Goal: Task Accomplishment & Management: Use online tool/utility

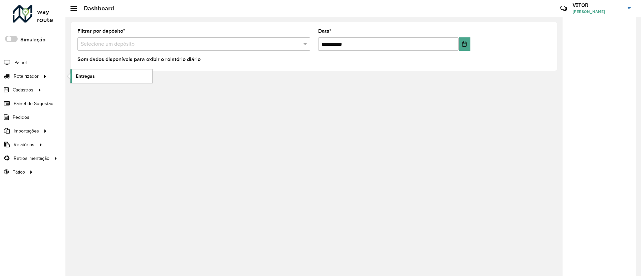
click at [85, 70] on link "Entregas" at bounding box center [111, 75] width 82 height 13
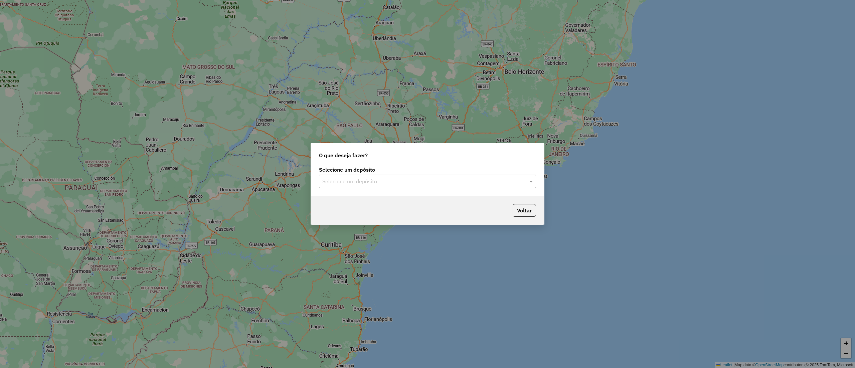
click at [457, 187] on div "Selecione um depósito" at bounding box center [427, 181] width 217 height 13
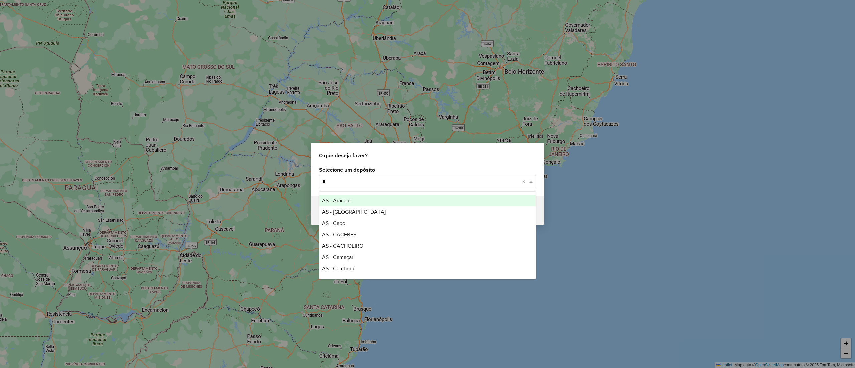
type input "**"
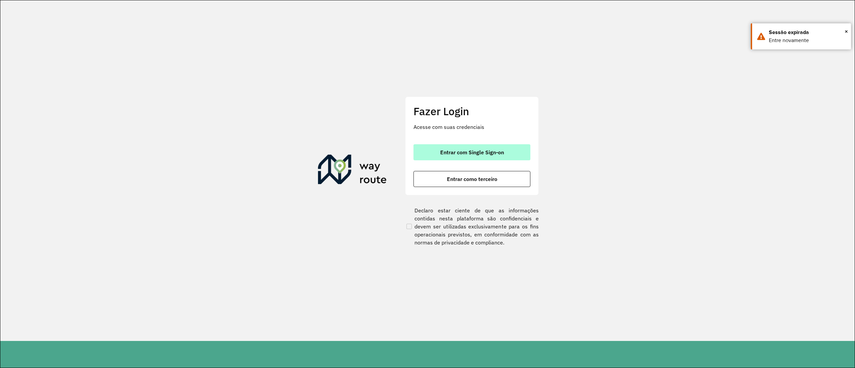
click at [457, 155] on span "Entrar com Single Sign-on" at bounding box center [472, 152] width 64 height 5
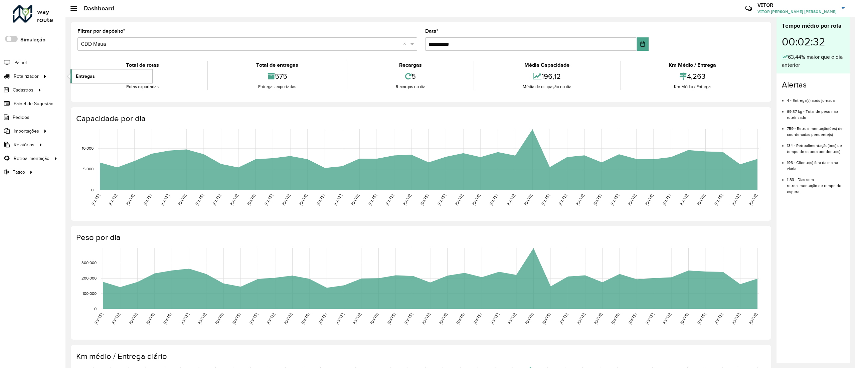
click at [77, 74] on span "Entregas" at bounding box center [85, 76] width 19 height 7
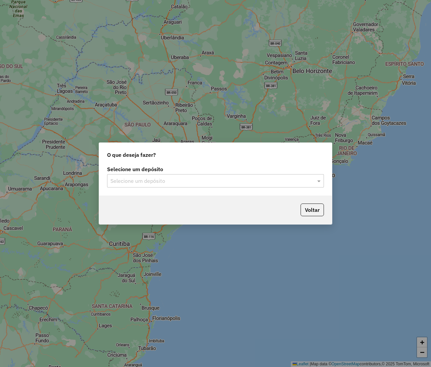
click at [141, 184] on input "text" at bounding box center [209, 181] width 197 height 8
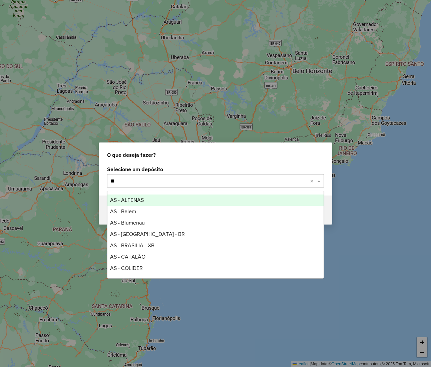
type input "***"
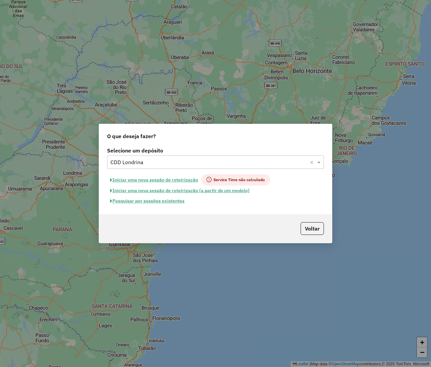
click at [174, 174] on button "Iniciar uma nova sessão de roteirização" at bounding box center [154, 179] width 94 height 11
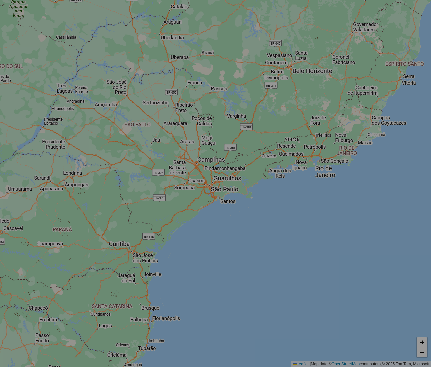
select select "*"
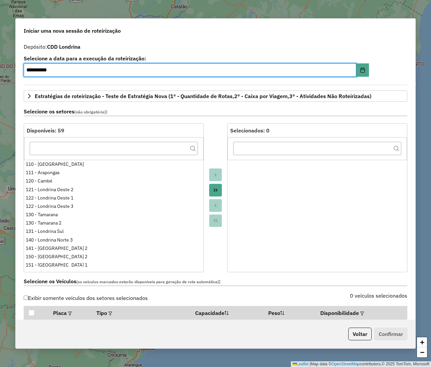
scroll to position [200, 0]
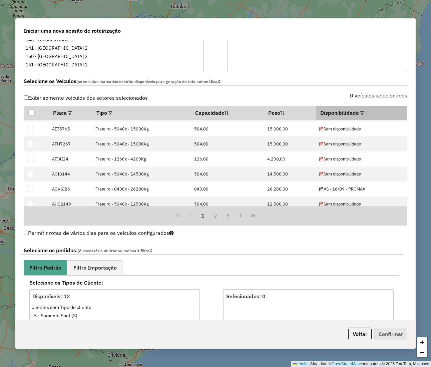
click at [361, 115] on em at bounding box center [363, 114] width 4 height 4
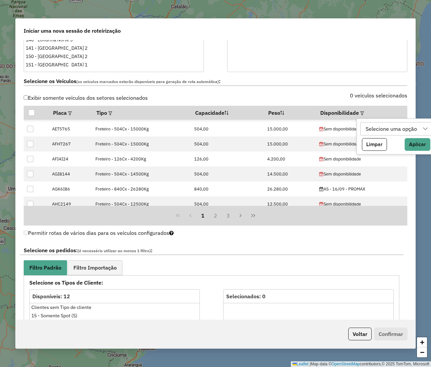
click at [383, 124] on div "Selecione uma opção" at bounding box center [392, 129] width 56 height 13
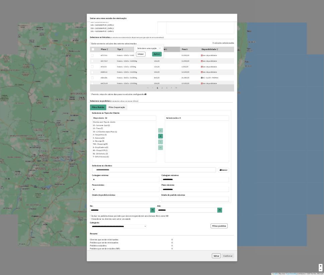
scroll to position [4, 30]
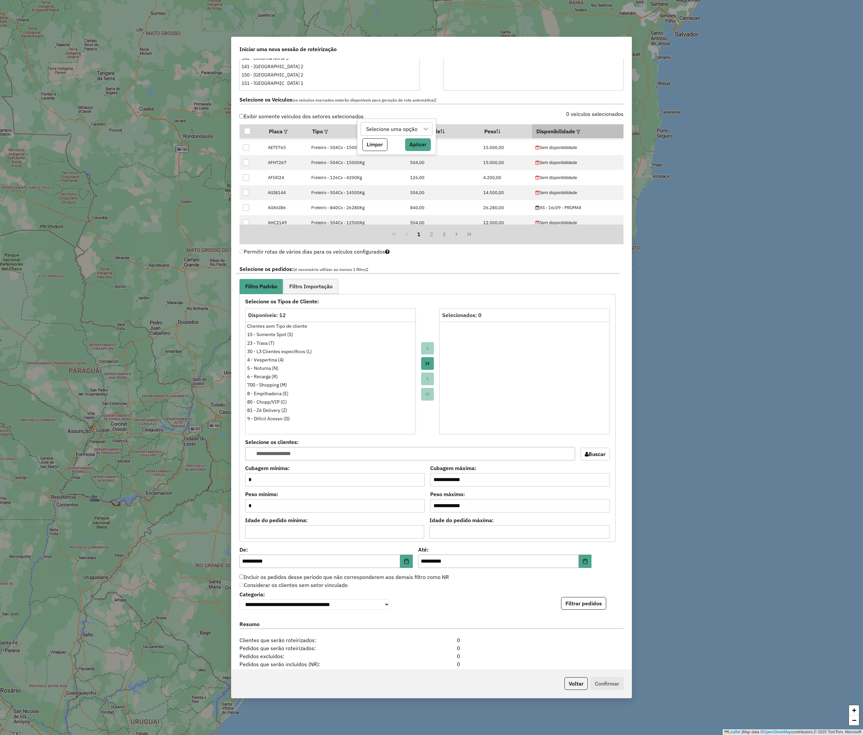
click at [576, 134] on em at bounding box center [578, 132] width 4 height 4
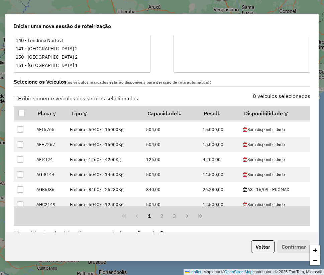
scroll to position [134, 0]
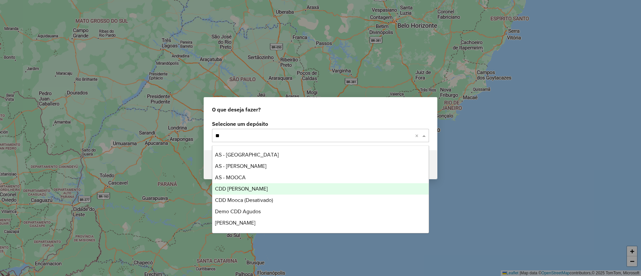
type input "***"
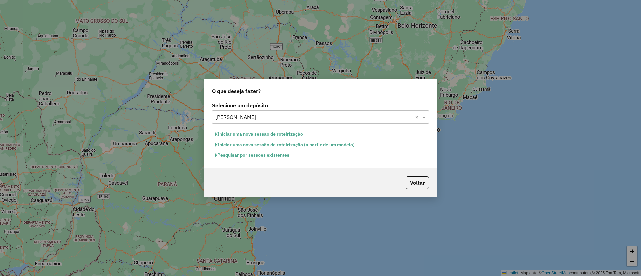
click at [278, 158] on button "Pesquisar por sessões existentes" at bounding box center [252, 155] width 80 height 10
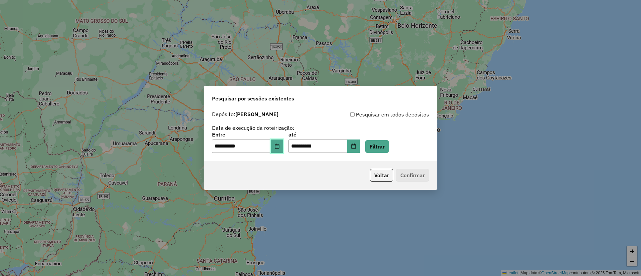
click at [279, 150] on button "Choose Date" at bounding box center [277, 146] width 13 height 13
click at [385, 140] on div "**********" at bounding box center [320, 142] width 217 height 21
click at [386, 147] on button "Filtrar" at bounding box center [377, 146] width 24 height 13
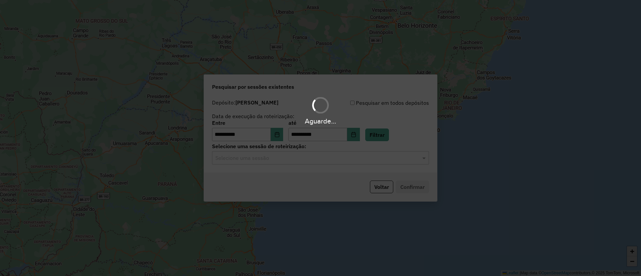
click at [311, 160] on div "Aguarde..." at bounding box center [320, 138] width 641 height 276
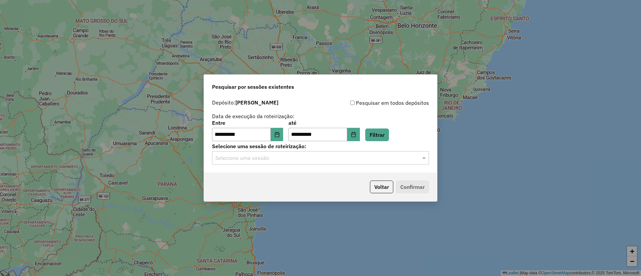
click at [311, 160] on input "text" at bounding box center [313, 158] width 197 height 8
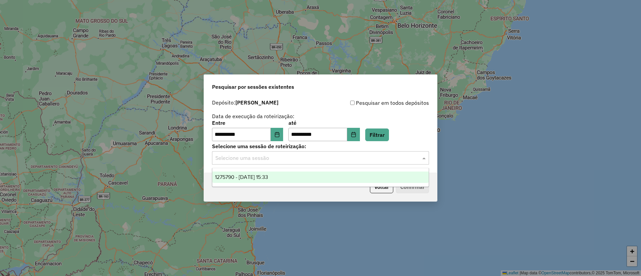
click at [264, 187] on ng-dropdown-panel "1275790 - 15/09/2025 15:33" at bounding box center [320, 177] width 217 height 19
click at [262, 181] on div "1275790 - 15/09/2025 15:33" at bounding box center [320, 177] width 216 height 11
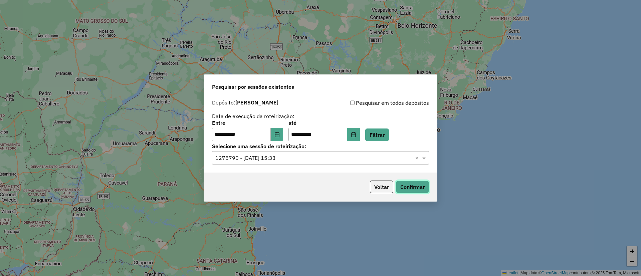
click at [401, 187] on button "Confirmar" at bounding box center [412, 187] width 33 height 13
click at [279, 135] on icon "Choose Date" at bounding box center [276, 134] width 5 height 5
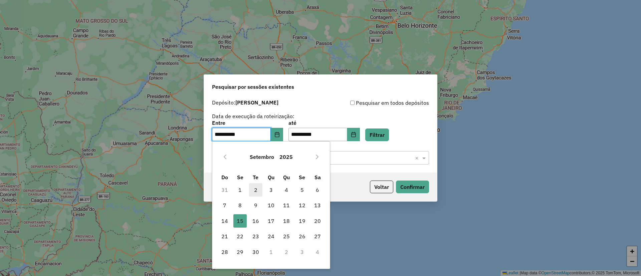
click at [256, 187] on span "2" at bounding box center [255, 189] width 13 height 13
type input "**********"
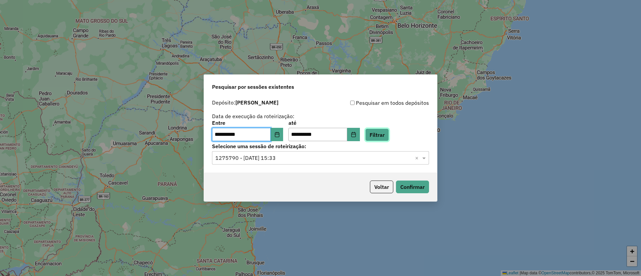
click at [382, 130] on button "Filtrar" at bounding box center [377, 135] width 24 height 13
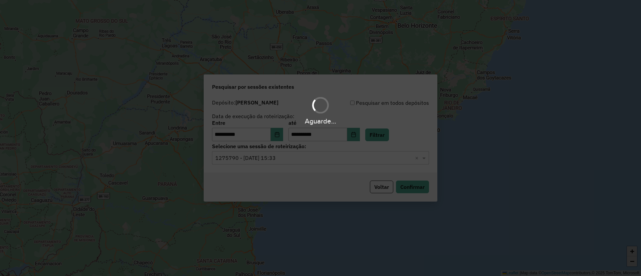
click at [314, 159] on div "Aguarde..." at bounding box center [320, 138] width 641 height 276
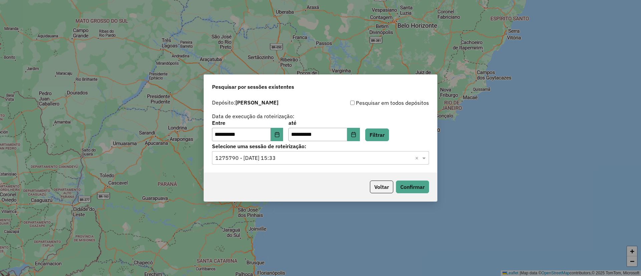
click at [308, 158] on input "text" at bounding box center [313, 158] width 197 height 8
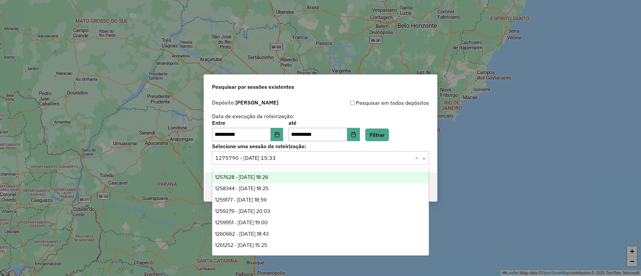
click at [296, 179] on div "1257628 - 02/09/2025 18:26" at bounding box center [320, 177] width 216 height 11
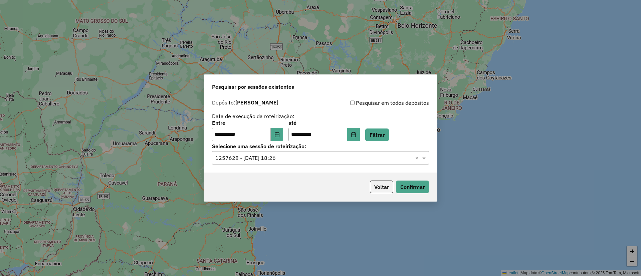
click at [417, 193] on div "Voltar Confirmar" at bounding box center [320, 187] width 233 height 29
click at [416, 191] on button "Confirmar" at bounding box center [412, 187] width 33 height 13
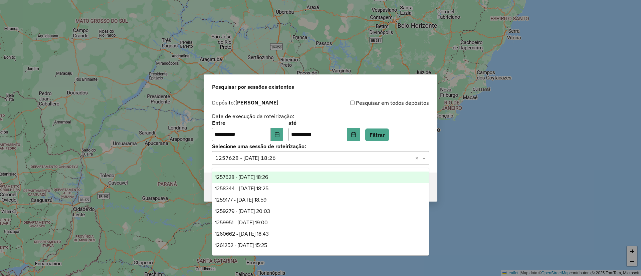
click at [328, 163] on div "Selecione uma sessão × 1257628 - 02/09/2025 18:26 ×" at bounding box center [320, 157] width 217 height 13
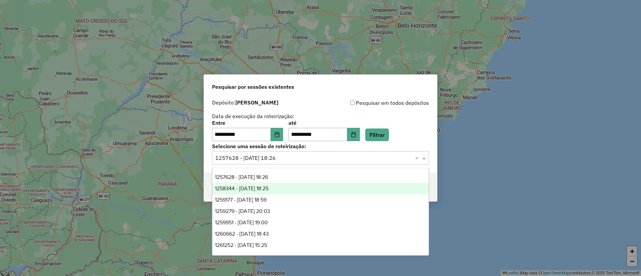
click at [282, 184] on div "1258344 - 03/09/2025 18:25" at bounding box center [320, 188] width 216 height 11
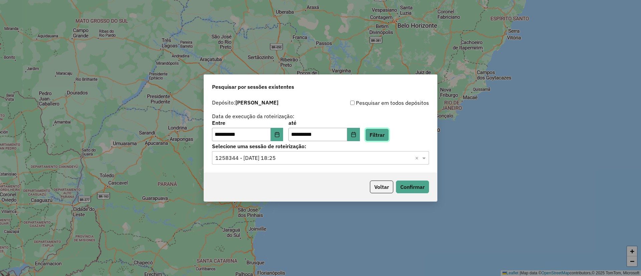
click at [386, 139] on button "Filtrar" at bounding box center [377, 135] width 24 height 13
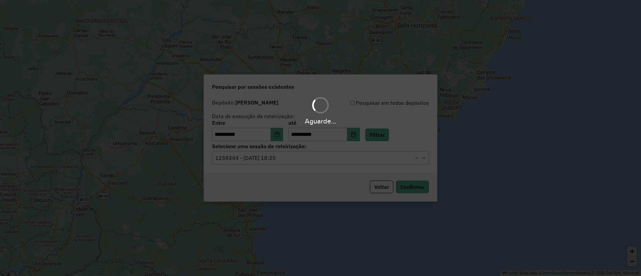
click at [291, 165] on div "Aguarde..." at bounding box center [320, 138] width 641 height 276
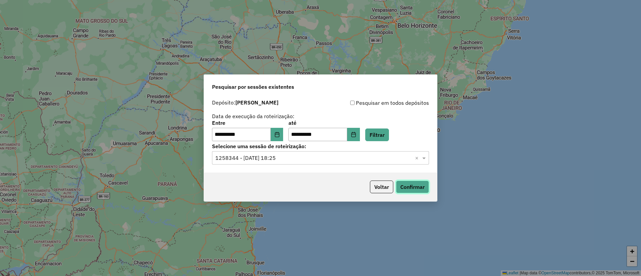
click at [413, 184] on button "Confirmar" at bounding box center [412, 187] width 33 height 13
click at [375, 158] on input "text" at bounding box center [313, 158] width 197 height 8
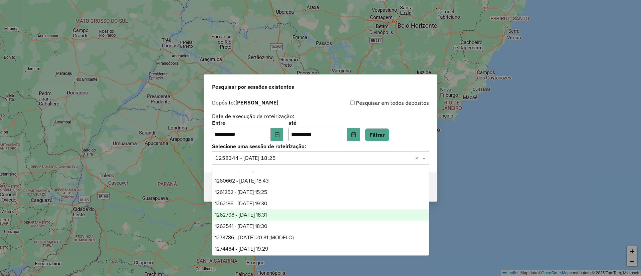
scroll to position [79, 0]
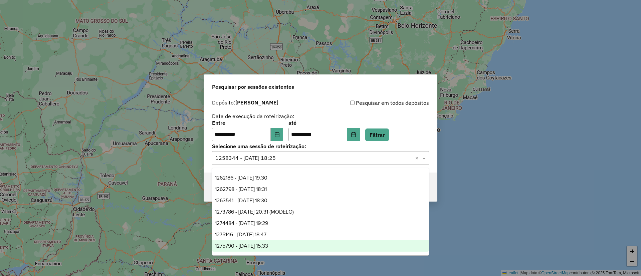
click at [304, 240] on div "1275790 - 15/09/2025 15:33" at bounding box center [320, 245] width 216 height 11
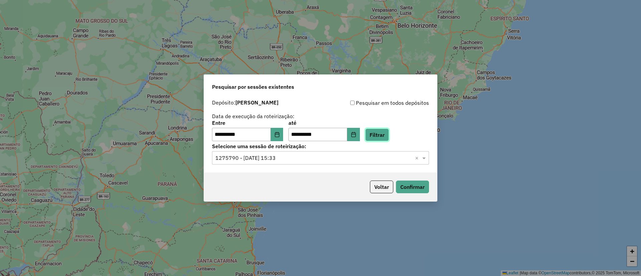
click at [389, 138] on button "Filtrar" at bounding box center [377, 135] width 24 height 13
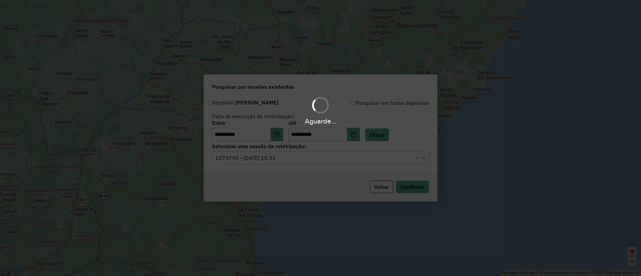
click at [378, 161] on div "Aguarde..." at bounding box center [320, 138] width 641 height 276
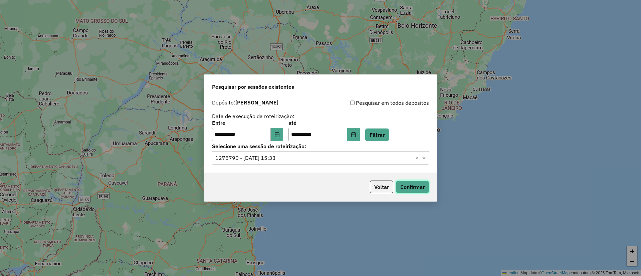
click at [409, 189] on button "Confirmar" at bounding box center [412, 187] width 33 height 13
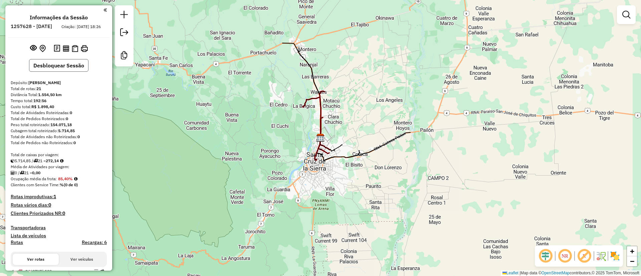
click at [75, 70] on button "Desbloquear Sessão" at bounding box center [58, 65] width 59 height 13
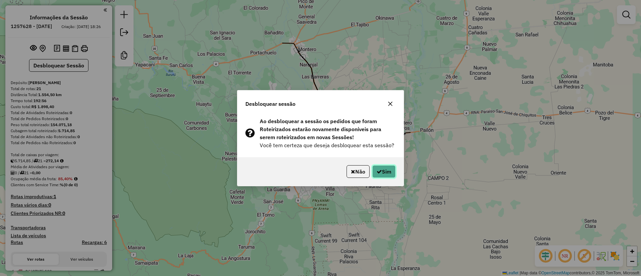
click at [389, 172] on button "Sim" at bounding box center [383, 171] width 23 height 13
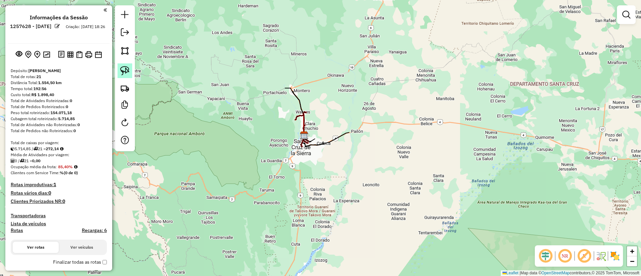
click at [122, 76] on link at bounding box center [125, 70] width 15 height 15
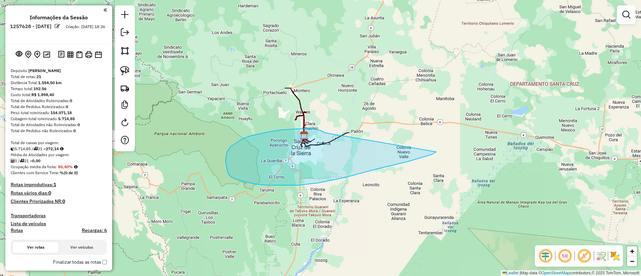
drag, startPoint x: 325, startPoint y: 133, endPoint x: 436, endPoint y: 152, distance: 112.5
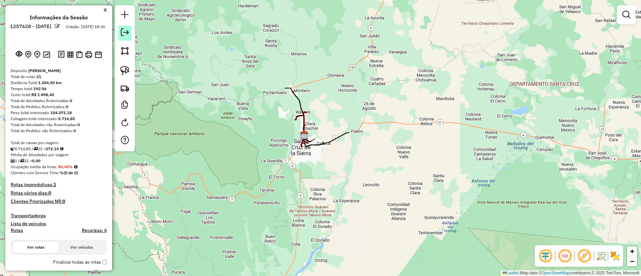
click at [125, 40] on link at bounding box center [124, 33] width 13 height 15
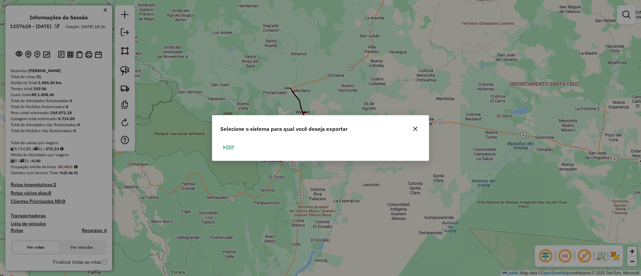
click at [413, 130] on icon "button" at bounding box center [415, 128] width 5 height 5
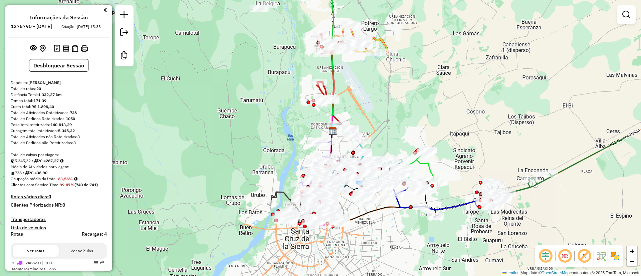
drag, startPoint x: 271, startPoint y: 156, endPoint x: 246, endPoint y: 161, distance: 24.8
click at [246, 161] on div "Janela de atendimento Grade de atendimento Capacidade Transportadoras Veículos …" at bounding box center [320, 138] width 641 height 276
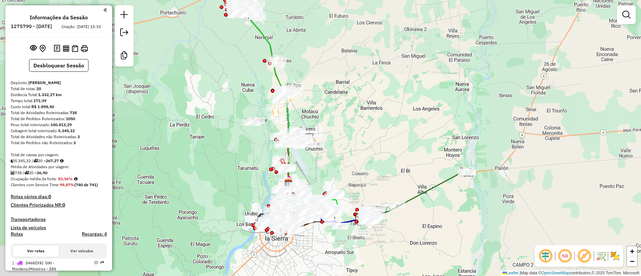
click at [264, 158] on div "Janela de atendimento Grade de atendimento Capacidade Transportadoras Veículos …" at bounding box center [320, 138] width 641 height 276
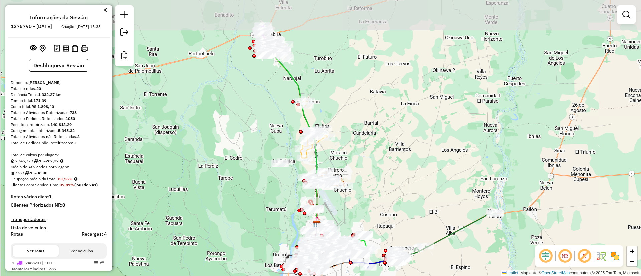
drag, startPoint x: 263, startPoint y: 163, endPoint x: 283, endPoint y: 180, distance: 26.0
click at [283, 180] on div "Janela de atendimento Grade de atendimento Capacidade Transportadoras Veículos …" at bounding box center [320, 138] width 641 height 276
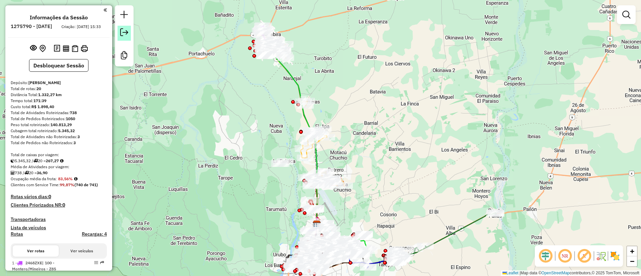
click at [123, 34] on em at bounding box center [124, 32] width 8 height 8
